Goal: Task Accomplishment & Management: Complete application form

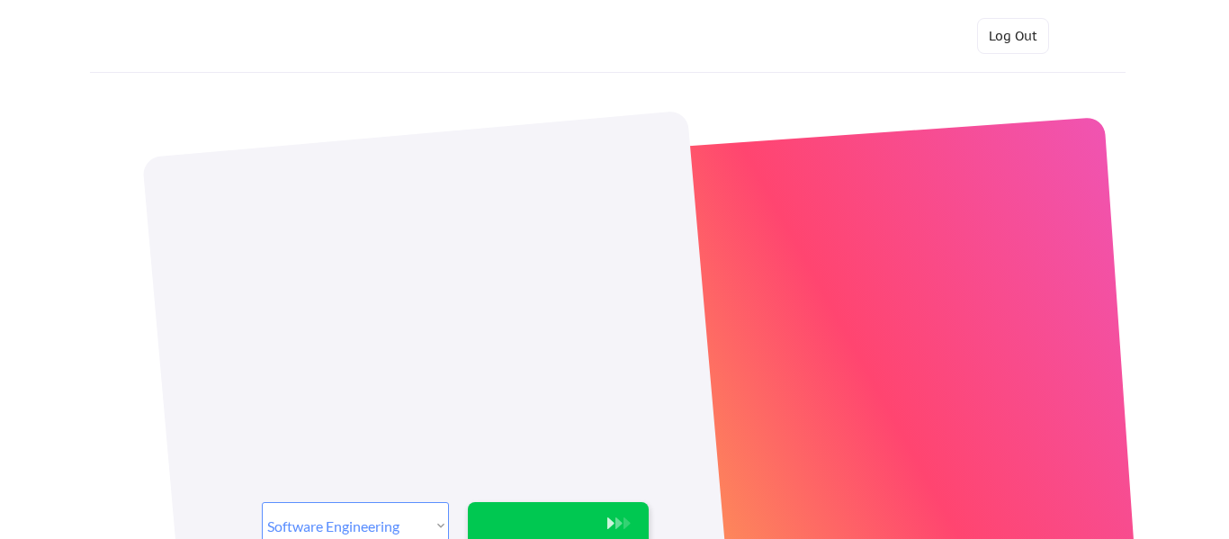
select select ""engineering""
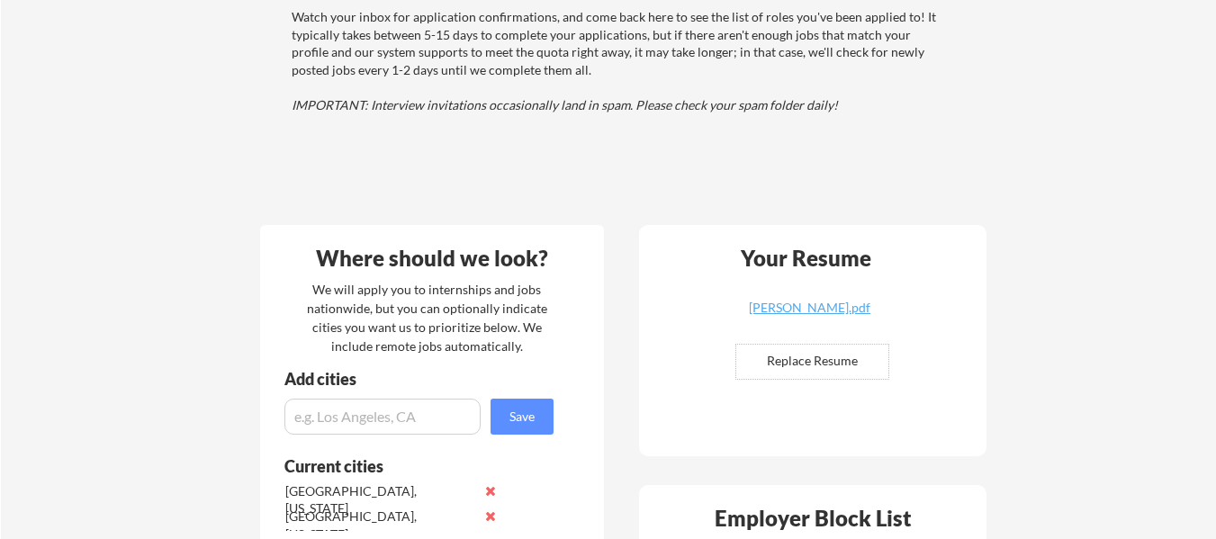
scroll to position [243, 0]
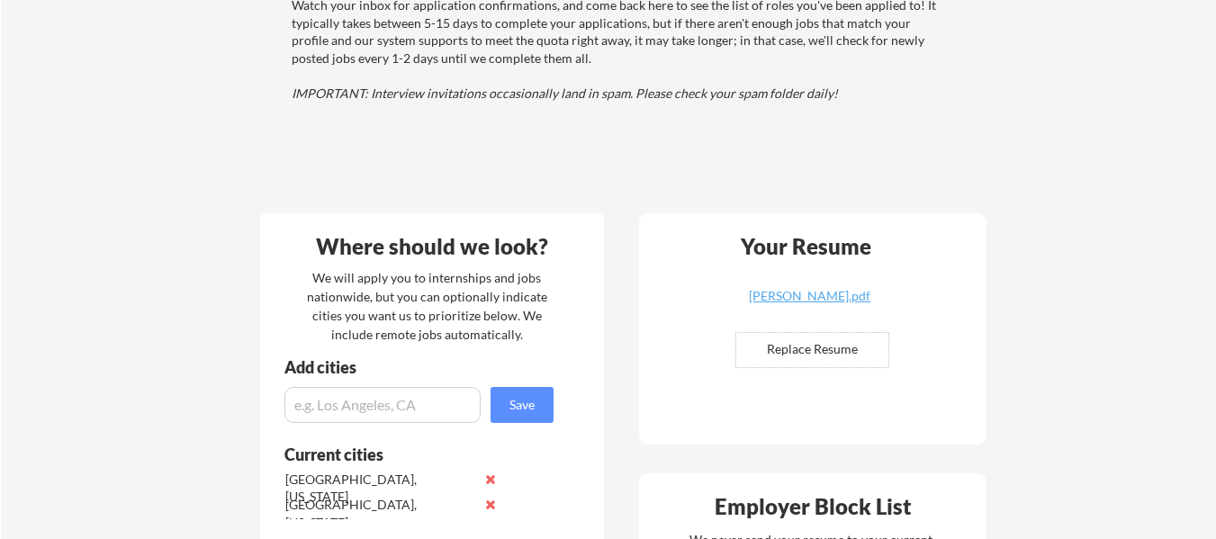
click at [860, 353] on input "file" at bounding box center [812, 350] width 152 height 34
type input "C:\fakepath\Jonathan_Mathurin_Resume (2).pdf"
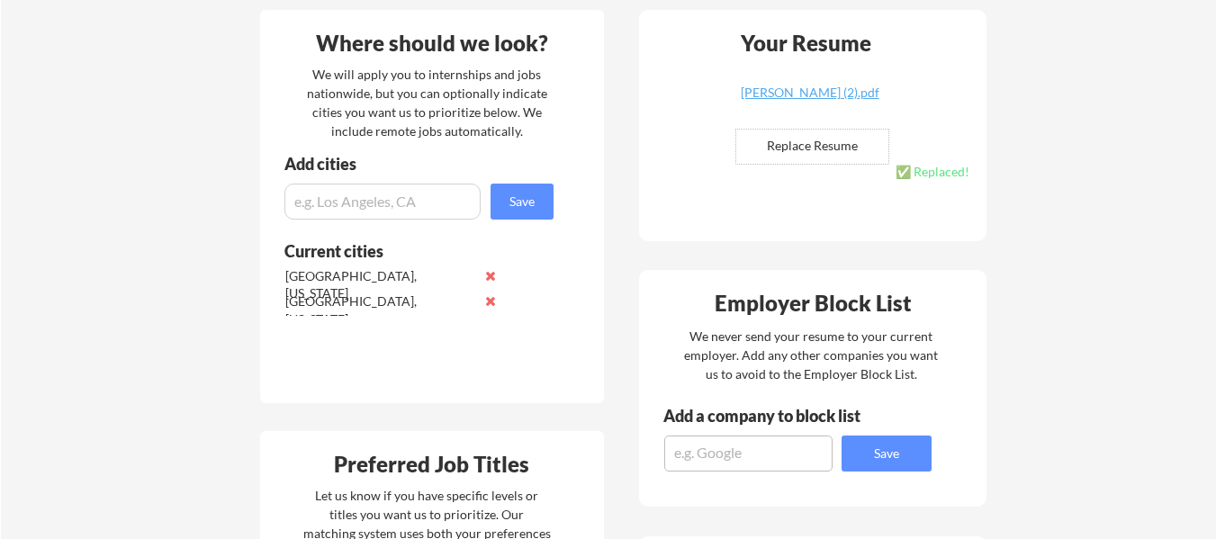
scroll to position [447, 0]
click at [427, 194] on input "input" at bounding box center [382, 201] width 196 height 36
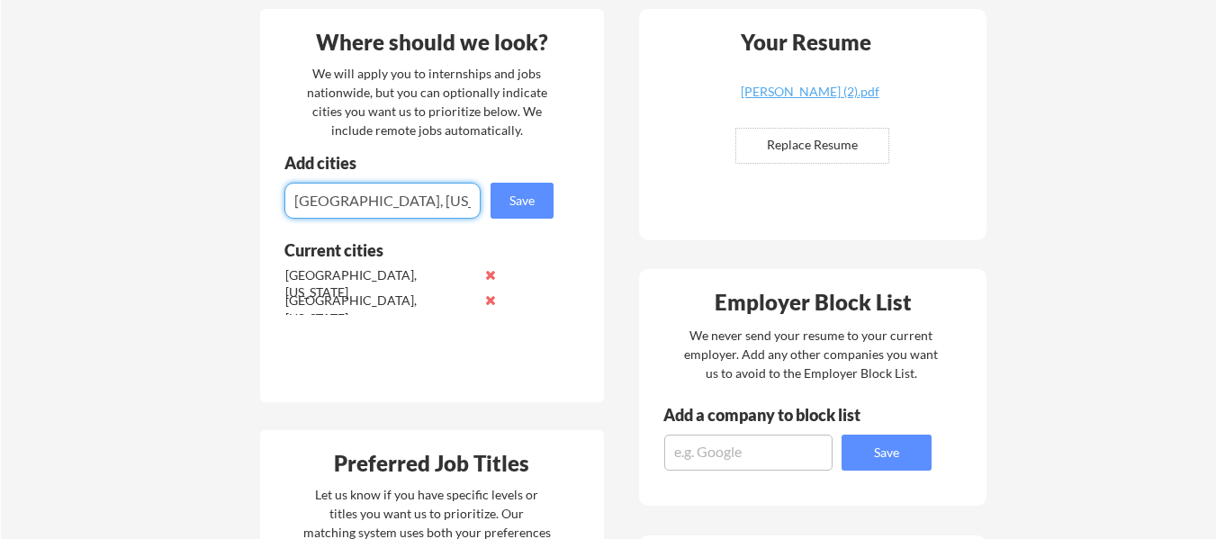
type input "Atlanta, Georgia"
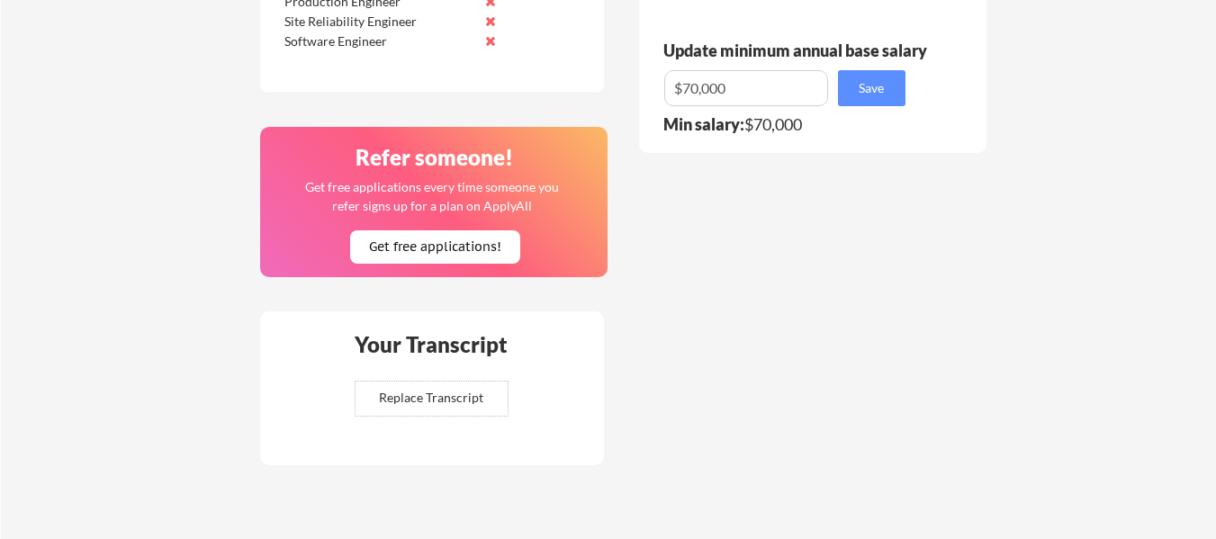
scroll to position [1261, 0]
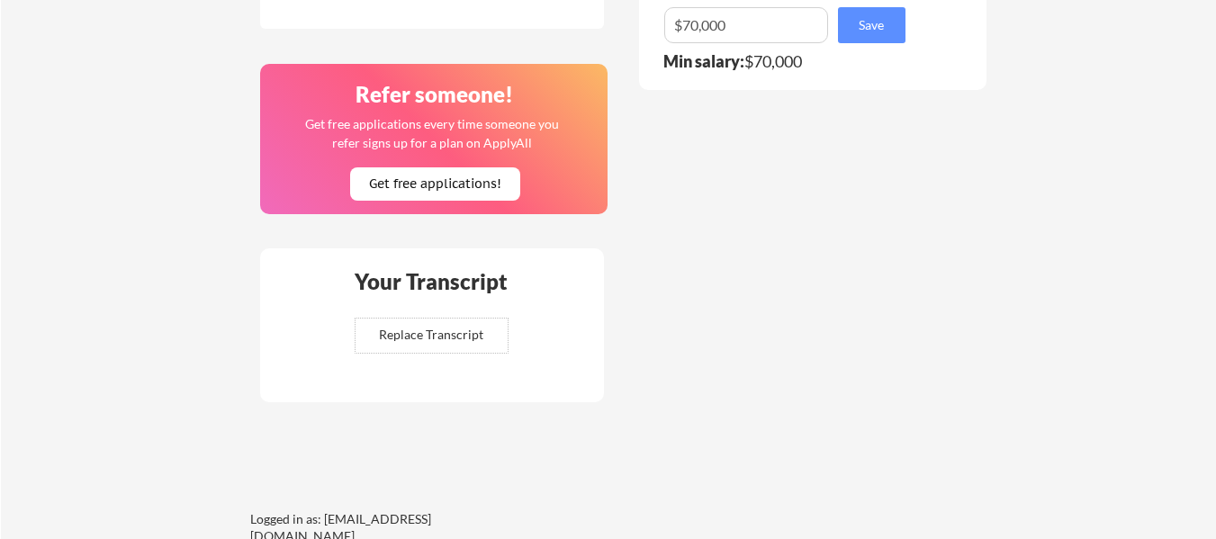
click at [471, 347] on input "file" at bounding box center [432, 336] width 152 height 34
type input "C:\fakepath\SSR_TSRPT.pdf"
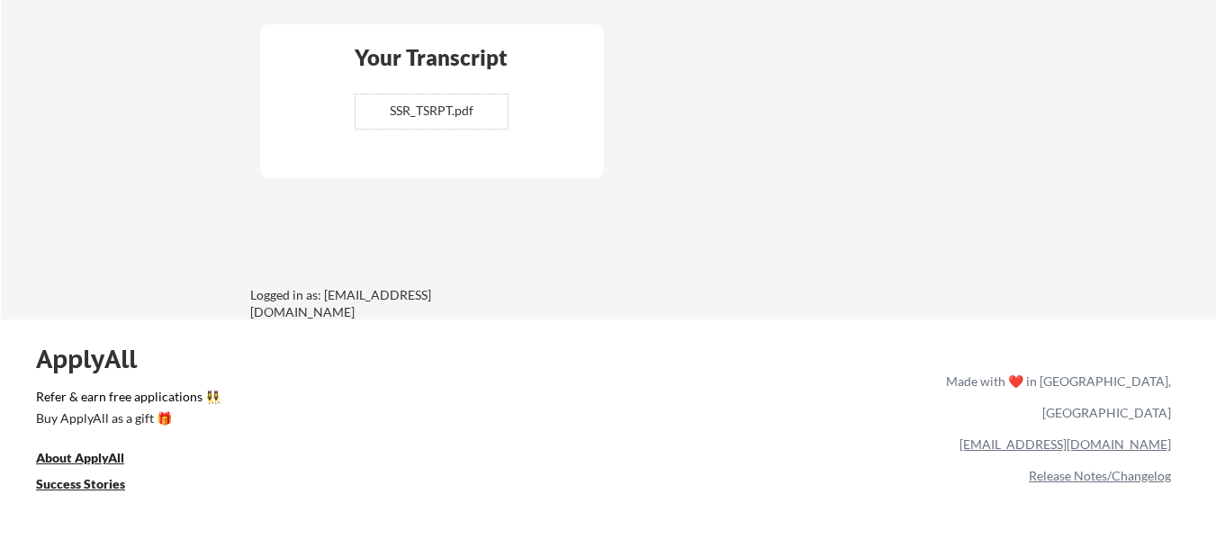
scroll to position [1553, 0]
